Goal: Task Accomplishment & Management: Manage account settings

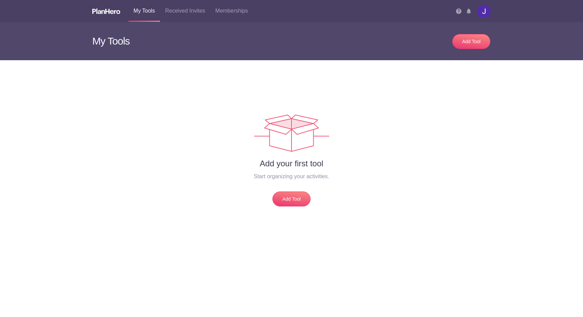
click at [485, 10] on img at bounding box center [484, 11] width 14 height 14
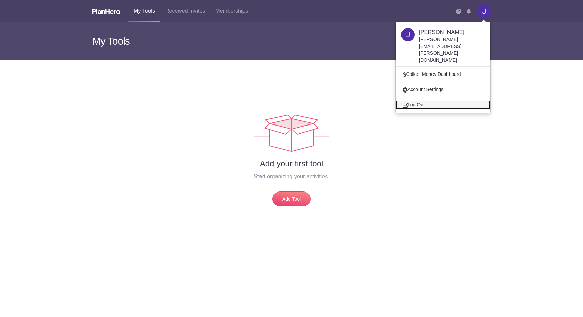
click at [423, 100] on link "Log Out" at bounding box center [443, 104] width 95 height 9
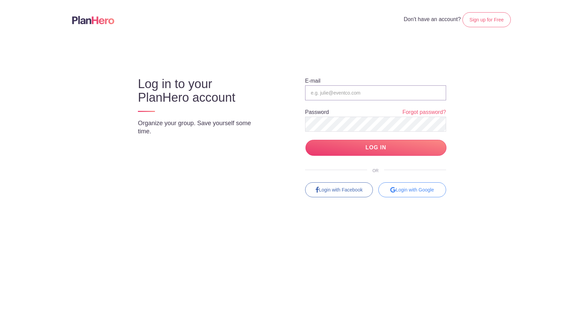
click at [397, 94] on input "email" at bounding box center [375, 92] width 141 height 15
type input "lightthenight@jacksonrevivalcenter.org"
click at [368, 149] on input "LOG IN" at bounding box center [375, 148] width 141 height 16
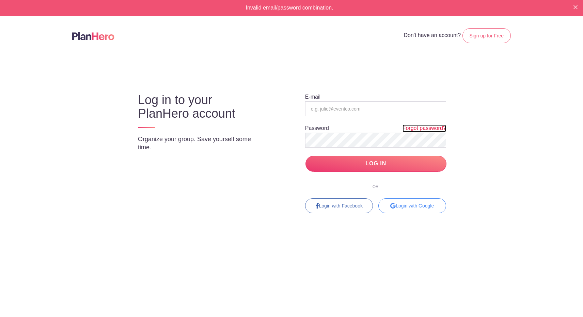
click at [418, 127] on link "Forgot password?" at bounding box center [425, 129] width 44 height 8
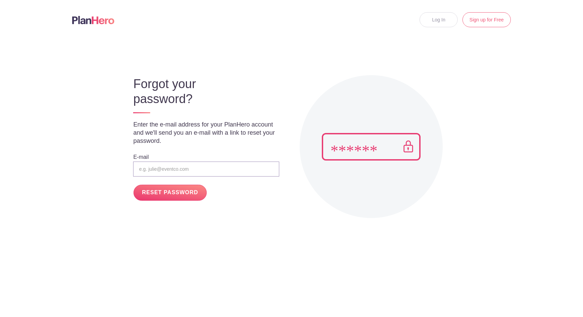
click at [210, 172] on input "email" at bounding box center [206, 169] width 146 height 15
type input "lightthenight@jacksonrevivalcenter.org"
click at [133, 185] on input "RESET PASSWORD" at bounding box center [169, 193] width 73 height 16
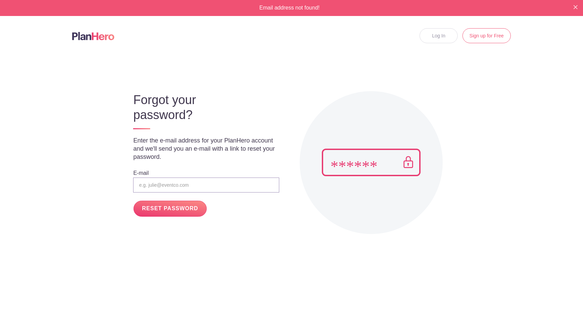
click at [205, 187] on input "email" at bounding box center [206, 185] width 146 height 15
type input "j"
type input "lightthenight@jacksonrevivalcenter.org"
click at [191, 208] on input "RESET PASSWORD" at bounding box center [169, 209] width 73 height 16
click at [191, 186] on input "email" at bounding box center [206, 185] width 146 height 15
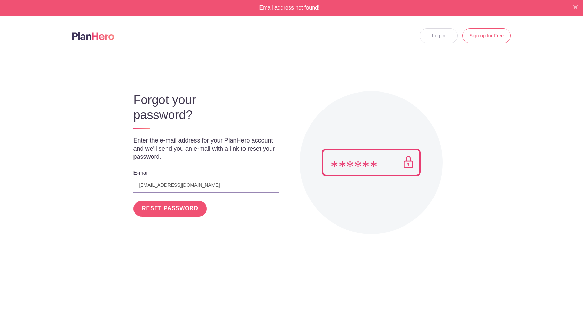
type input "[EMAIL_ADDRESS][DOMAIN_NAME]"
click at [178, 209] on input "RESET PASSWORD" at bounding box center [169, 209] width 73 height 16
click at [194, 185] on input "email" at bounding box center [206, 185] width 146 height 15
type input "jessica.mclaurin@jrc.church"
click at [182, 207] on input "RESET PASSWORD" at bounding box center [169, 209] width 73 height 16
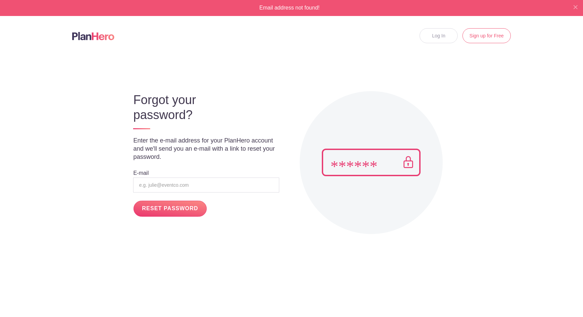
click at [575, 6] on img "Close" at bounding box center [575, 7] width 4 height 4
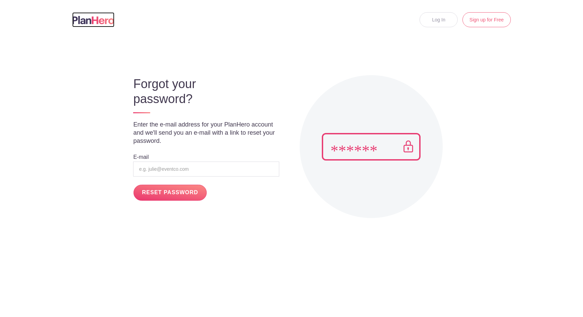
click at [100, 21] on img at bounding box center [93, 20] width 42 height 8
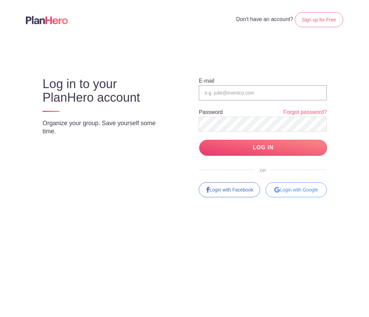
click at [237, 93] on input "email" at bounding box center [263, 92] width 128 height 15
paste input "lightthenight@jrc.church"
type input "lightthenight@jrc.church"
click at [309, 114] on link "Forgot password?" at bounding box center [305, 113] width 44 height 8
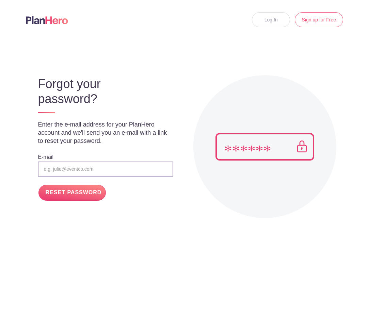
click at [98, 166] on input "email" at bounding box center [105, 169] width 135 height 15
paste input "lightthenight@jrc.church"
type input "lightthenight@jrc.church"
click at [81, 193] on input "RESET PASSWORD" at bounding box center [71, 193] width 67 height 16
click at [90, 167] on input "[EMAIL_ADDRESS][DOMAIN_NAME]" at bounding box center [105, 169] width 135 height 15
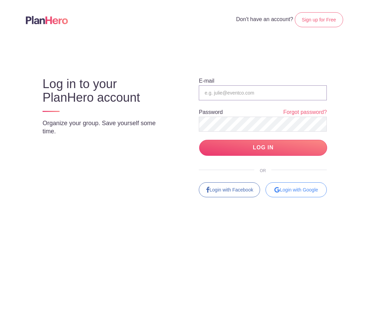
click at [221, 95] on input "email" at bounding box center [263, 92] width 128 height 15
paste input "[EMAIL_ADDRESS][DOMAIN_NAME]"
type input "[EMAIL_ADDRESS][DOMAIN_NAME]"
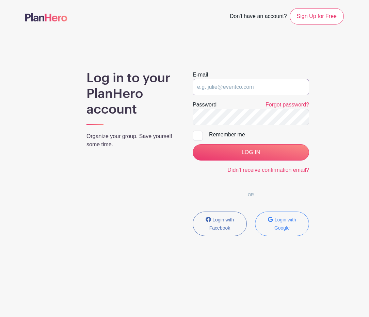
click at [225, 88] on input "email" at bounding box center [251, 87] width 116 height 16
paste input "[EMAIL_ADDRESS][DOMAIN_NAME]"
type input "[EMAIL_ADDRESS][DOMAIN_NAME]"
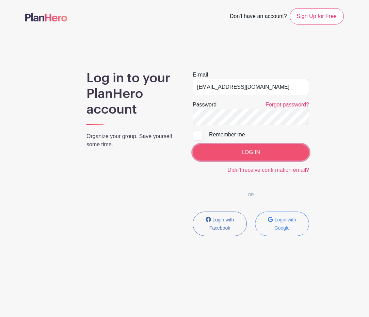
click at [235, 154] on input "LOG IN" at bounding box center [251, 152] width 116 height 16
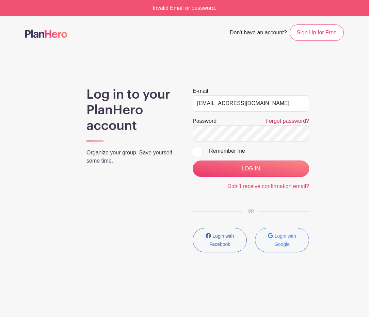
click at [277, 121] on link "Forgot password?" at bounding box center [288, 121] width 44 height 6
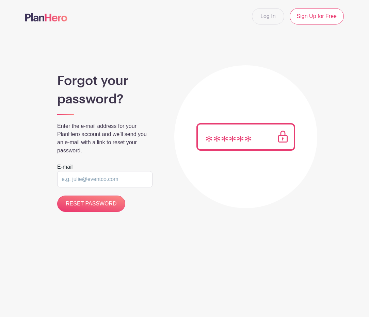
click at [132, 179] on input "email" at bounding box center [104, 179] width 95 height 16
type input "[EMAIL_ADDRESS][DOMAIN_NAME]"
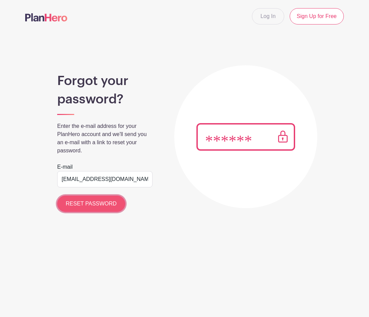
click at [107, 201] on input "RESET PASSWORD" at bounding box center [91, 204] width 68 height 16
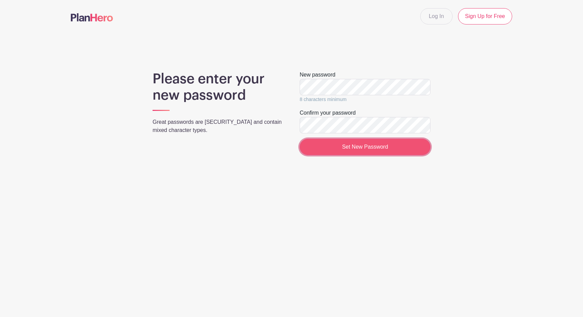
click at [344, 146] on input "Set New Password" at bounding box center [365, 147] width 131 height 16
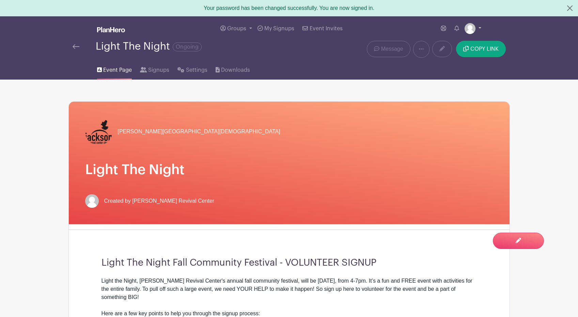
click at [479, 28] on link at bounding box center [473, 28] width 17 height 11
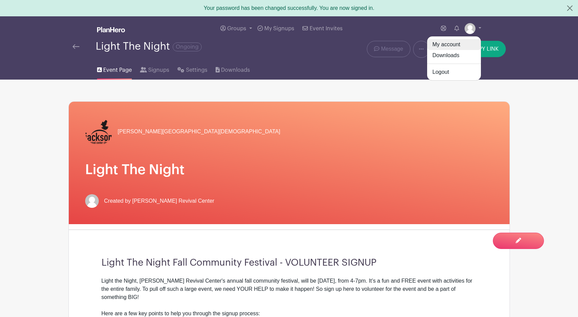
click at [453, 43] on link "My account" at bounding box center [454, 44] width 54 height 11
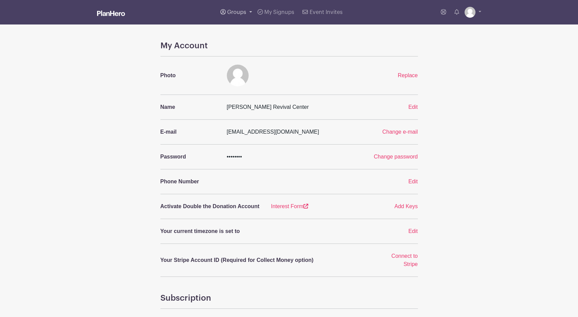
click at [249, 12] on link "Groups" at bounding box center [236, 12] width 37 height 25
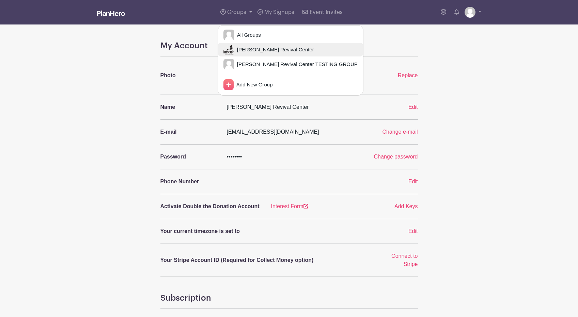
click at [254, 51] on span "[PERSON_NAME] Revival Center" at bounding box center [274, 50] width 80 height 8
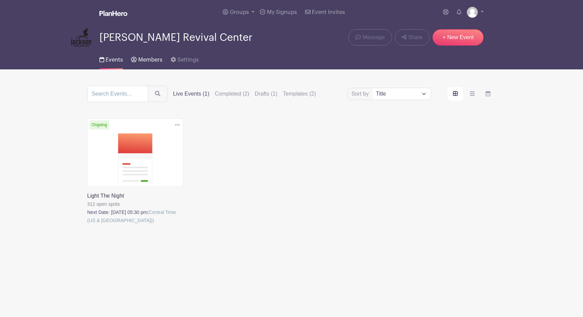
click at [150, 59] on span "Members" at bounding box center [150, 59] width 24 height 5
